Goal: Task Accomplishment & Management: Use online tool/utility

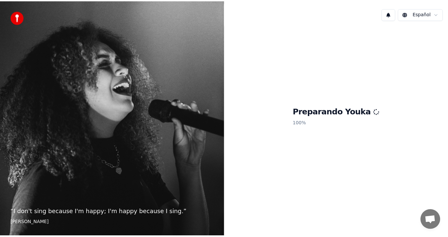
scroll to position [274, 0]
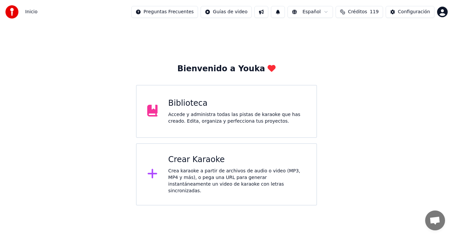
click at [225, 104] on div "Biblioteca" at bounding box center [237, 103] width 138 height 11
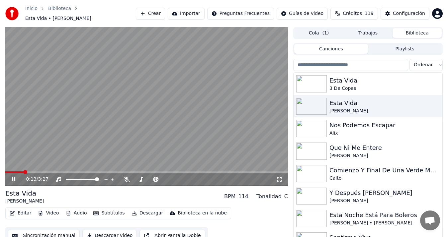
click at [58, 233] on button "Sincronización manual" at bounding box center [44, 236] width 72 height 12
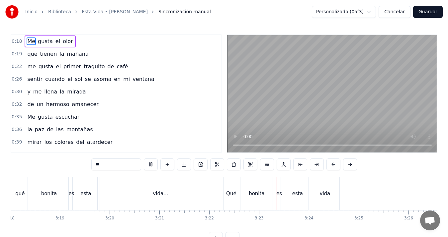
scroll to position [0, 9904]
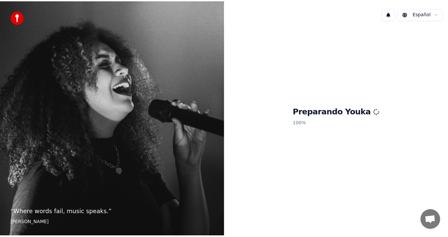
scroll to position [274, 0]
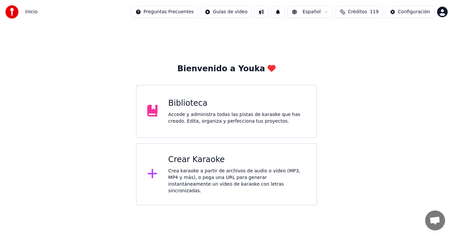
click at [205, 111] on div "Accede y administra todas las pistas de karaoke que has creado. Edita, organiza…" at bounding box center [237, 117] width 138 height 13
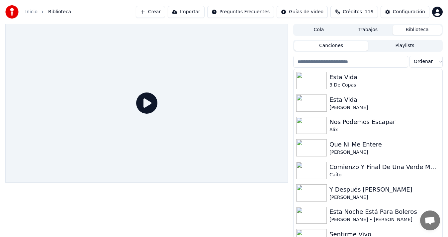
click at [347, 98] on div "Esta Vida" at bounding box center [384, 99] width 110 height 9
click at [342, 103] on div "Esta Vida" at bounding box center [384, 99] width 110 height 9
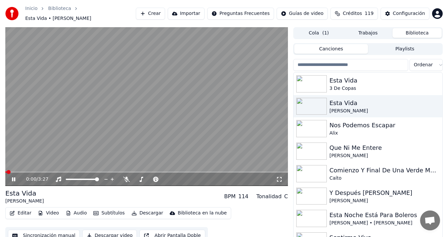
click at [62, 232] on button "Sincronización manual" at bounding box center [44, 236] width 72 height 12
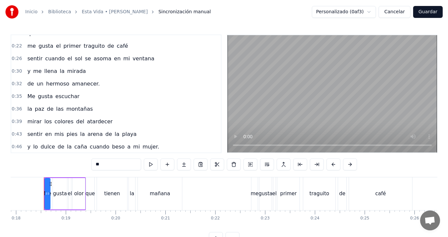
click at [398, 12] on button "Cancelar" at bounding box center [394, 12] width 32 height 12
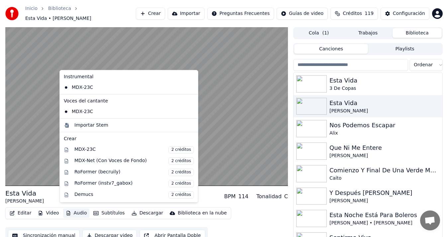
click at [71, 211] on button "Audio" at bounding box center [76, 213] width 27 height 9
click at [101, 161] on div "MDX-Net (Con Voces de Fondo) 2 créditos" at bounding box center [133, 161] width 119 height 7
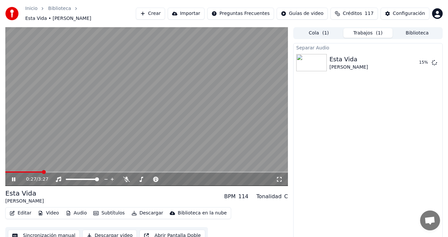
click at [119, 128] on video at bounding box center [146, 106] width 282 height 159
click at [44, 231] on button "Sincronización manual" at bounding box center [44, 236] width 72 height 12
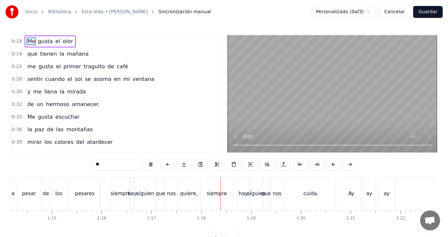
scroll to position [0, 3843]
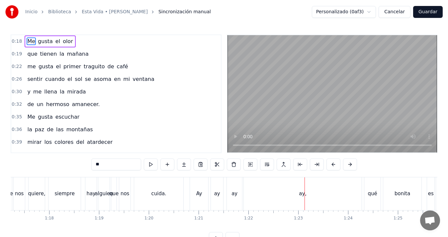
click at [200, 192] on div "Ay" at bounding box center [199, 194] width 6 height 8
type input "**"
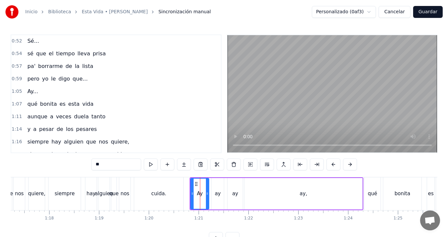
scroll to position [212, 0]
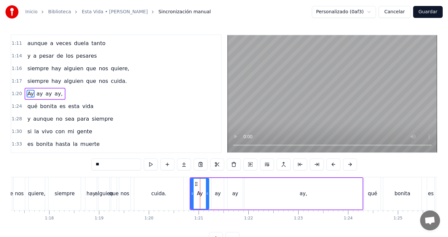
click at [395, 12] on button "Cancelar" at bounding box center [394, 12] width 32 height 12
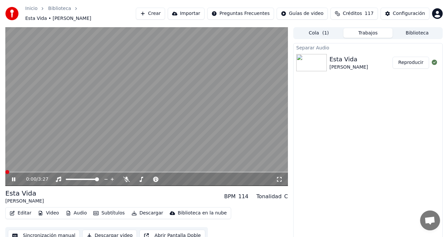
click at [82, 173] on div "0:00 / 3:27" at bounding box center [146, 179] width 282 height 13
click at [82, 172] on span at bounding box center [146, 172] width 282 height 1
click at [94, 158] on video at bounding box center [146, 106] width 282 height 159
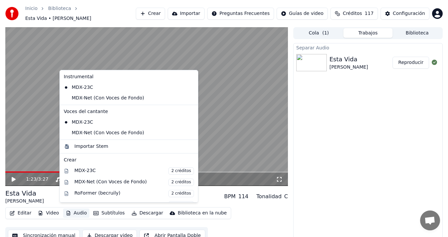
click at [76, 209] on button "Audio" at bounding box center [76, 213] width 27 height 9
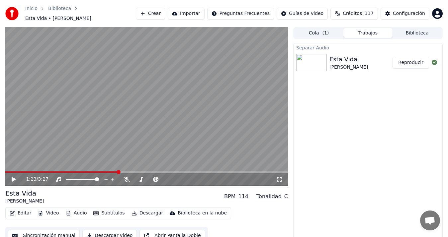
click at [42, 127] on video at bounding box center [146, 106] width 282 height 159
click at [73, 144] on video at bounding box center [146, 106] width 282 height 159
click at [50, 231] on button "Sincronización manual" at bounding box center [44, 236] width 72 height 12
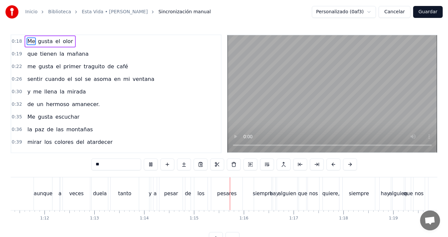
scroll to position [0, 3712]
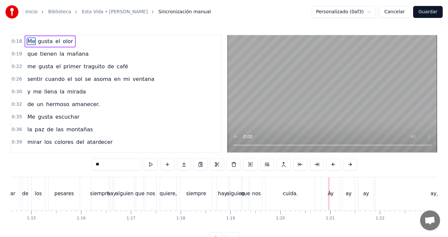
click at [327, 188] on div "Ay" at bounding box center [330, 193] width 18 height 33
type input "**"
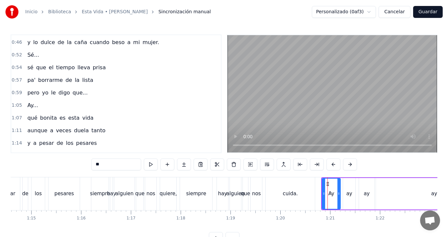
scroll to position [212, 0]
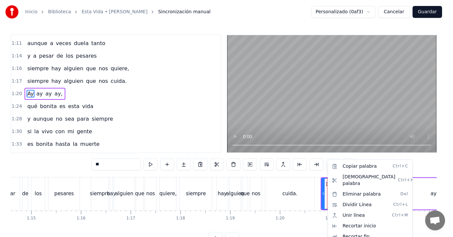
click at [224, 152] on html "Inicio Biblioteca Esta Vida • [PERSON_NAME] manual Personalizado (0af3) Cancela…" at bounding box center [226, 127] width 453 height 255
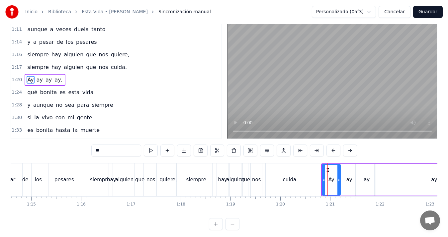
scroll to position [23, 0]
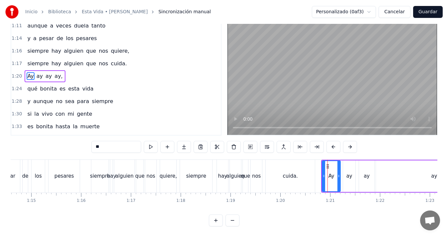
click at [358, 9] on html "Inicio Biblioteca Esta Vida • [PERSON_NAME] manual Personalizado (0af3) Cancela…" at bounding box center [224, 109] width 448 height 255
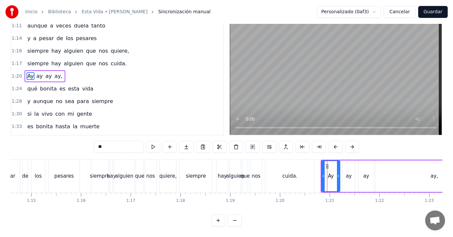
click at [300, 10] on html "Inicio Biblioteca Esta Vida • [PERSON_NAME] manual Personalizado (0af3) Cancela…" at bounding box center [226, 109] width 453 height 255
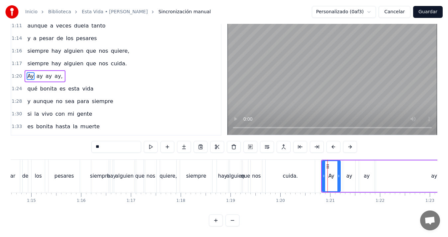
click at [300, 10] on div "Inicio Biblioteca Esta Vida • [PERSON_NAME] manual Personalizado (0af3) Cancela…" at bounding box center [224, 12] width 448 height 24
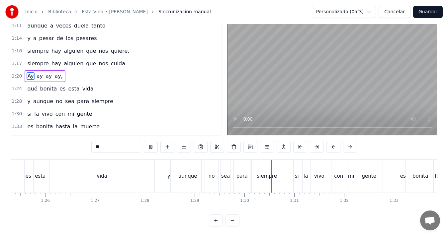
scroll to position [0, 4447]
